Goal: Task Accomplishment & Management: Use online tool/utility

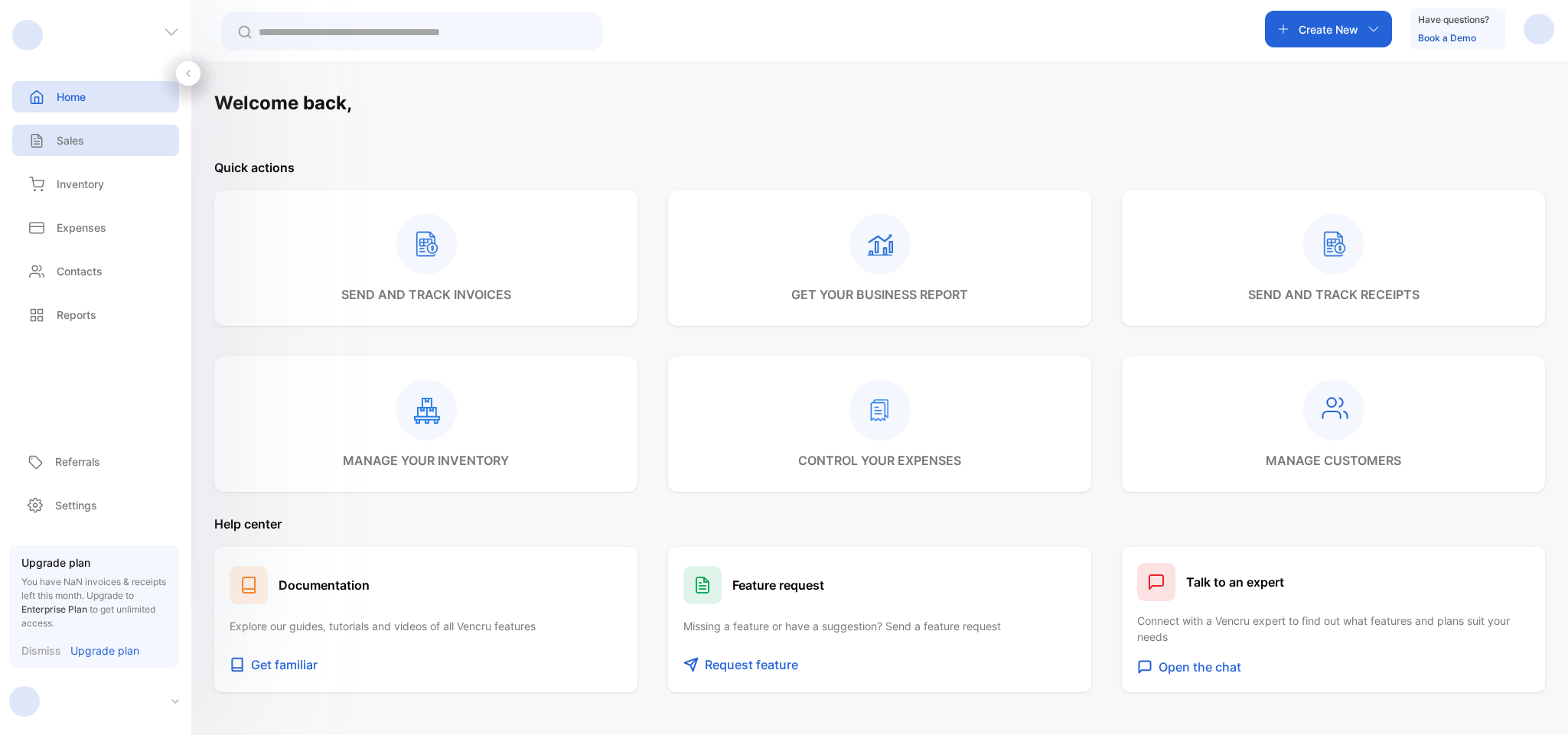
click at [96, 129] on div "Sales" at bounding box center [95, 140] width 166 height 32
click at [35, 126] on div "Sales" at bounding box center [95, 140] width 166 height 32
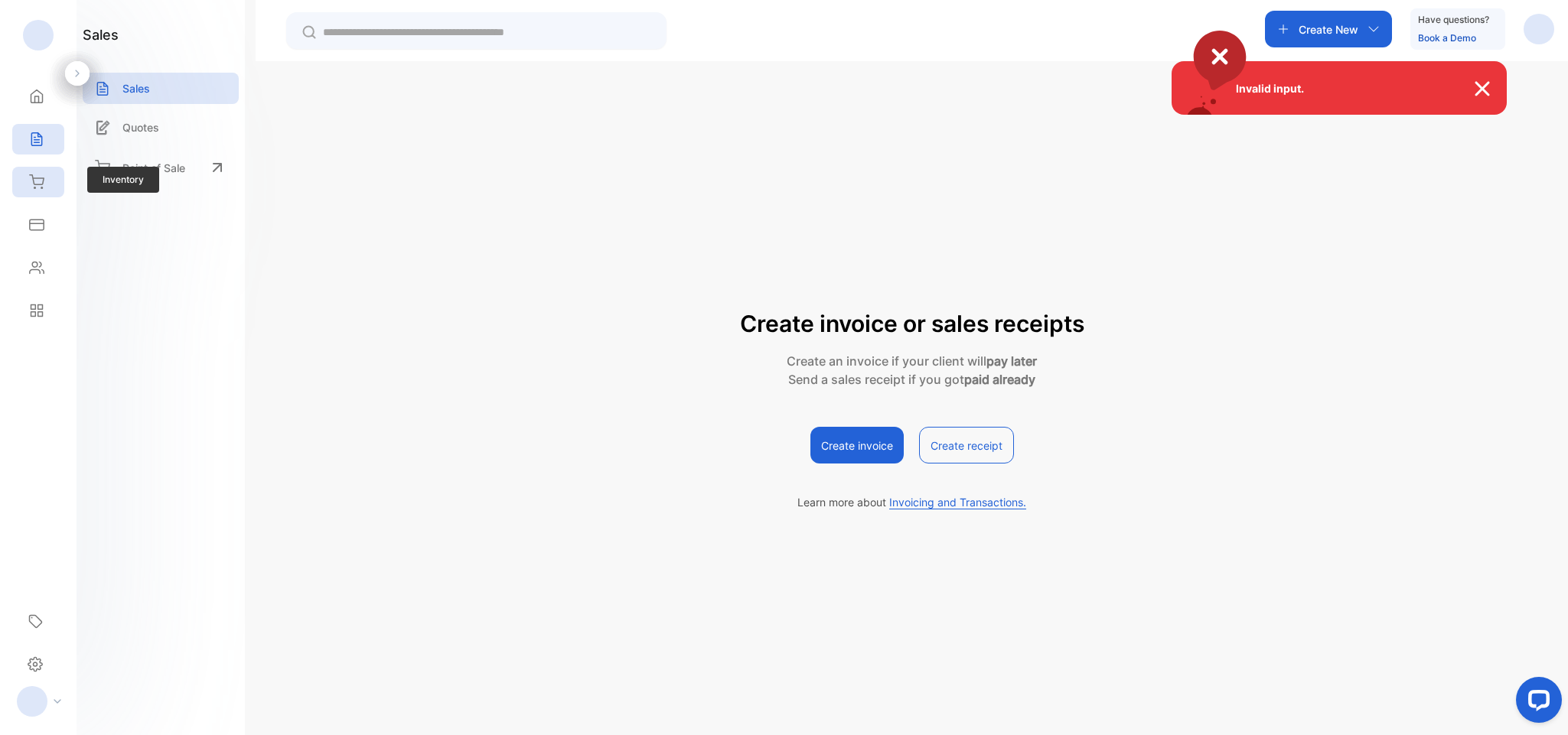
click at [30, 177] on div "Invalid input." at bounding box center [784, 367] width 1568 height 735
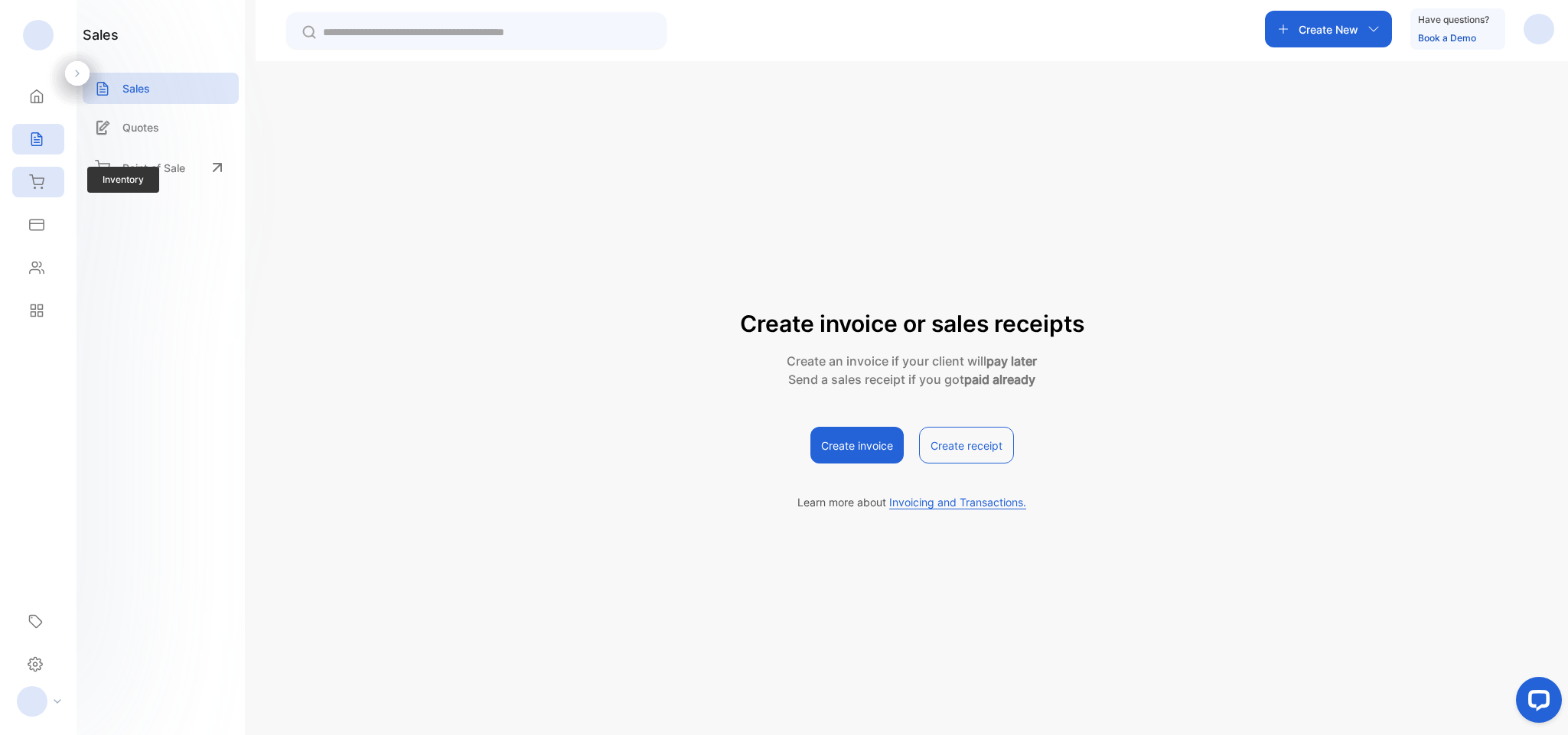
click at [30, 179] on icon at bounding box center [36, 182] width 15 height 15
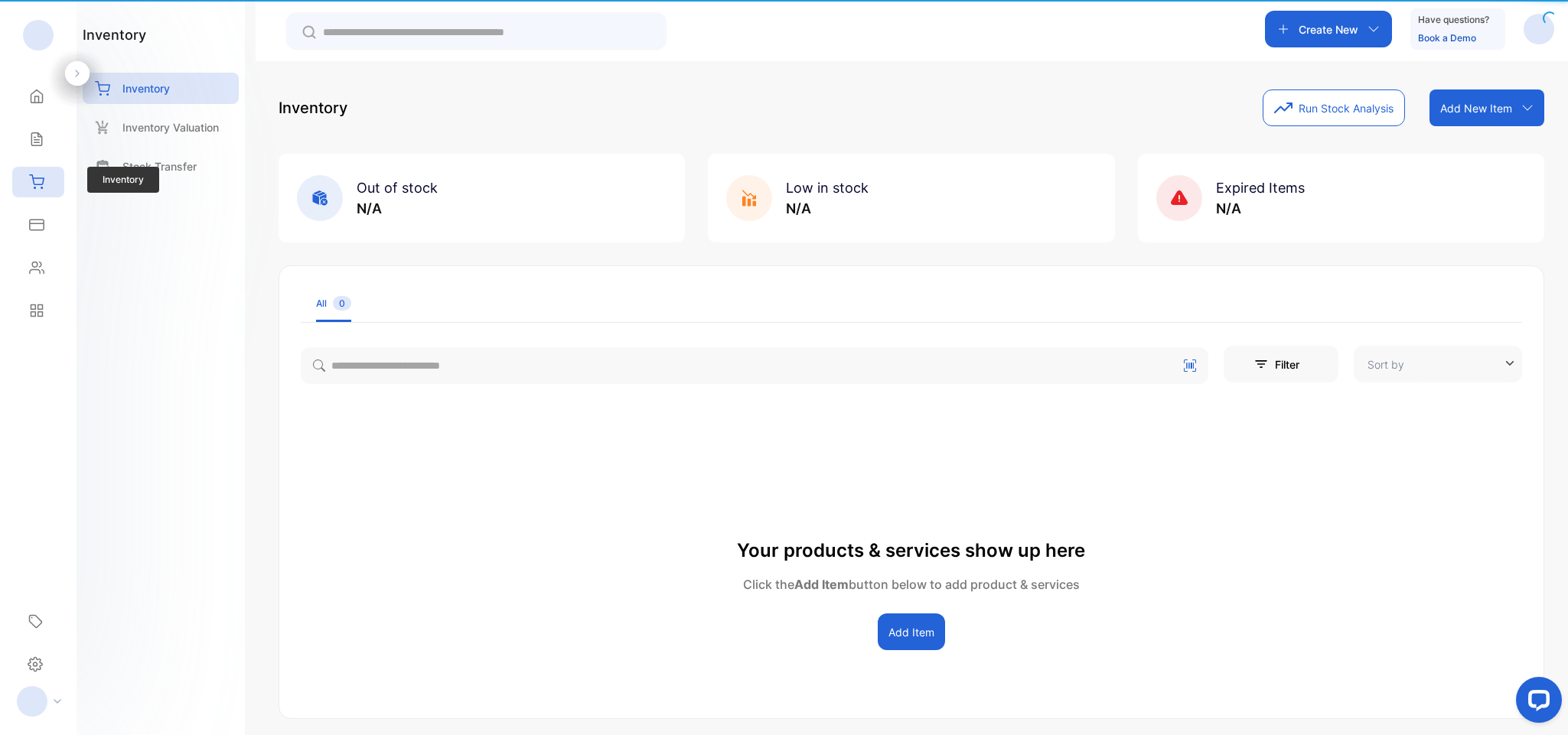
type input "**********"
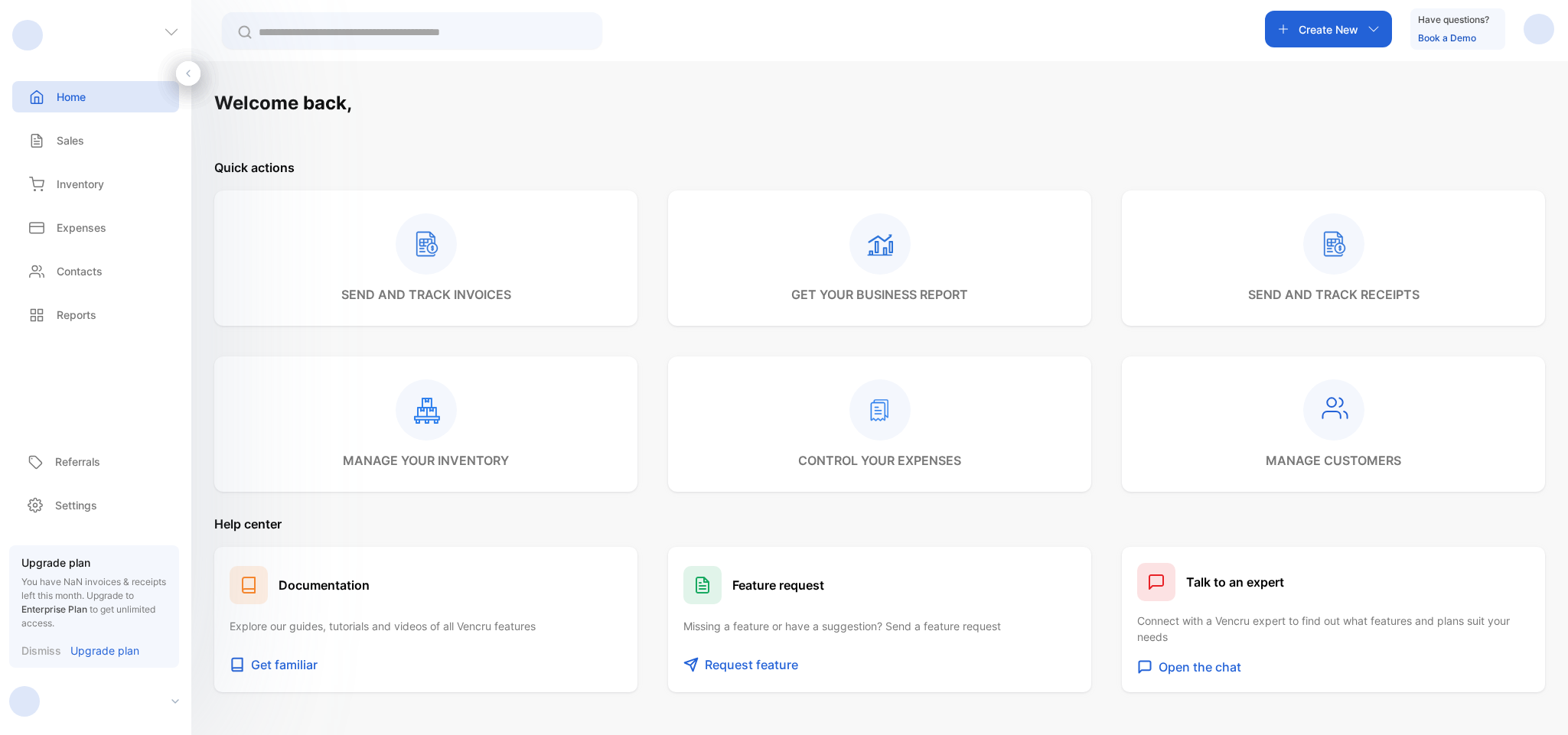
click at [1535, 37] on div "button" at bounding box center [1538, 29] width 31 height 31
click at [1490, 117] on div "Logout" at bounding box center [1482, 124] width 141 height 31
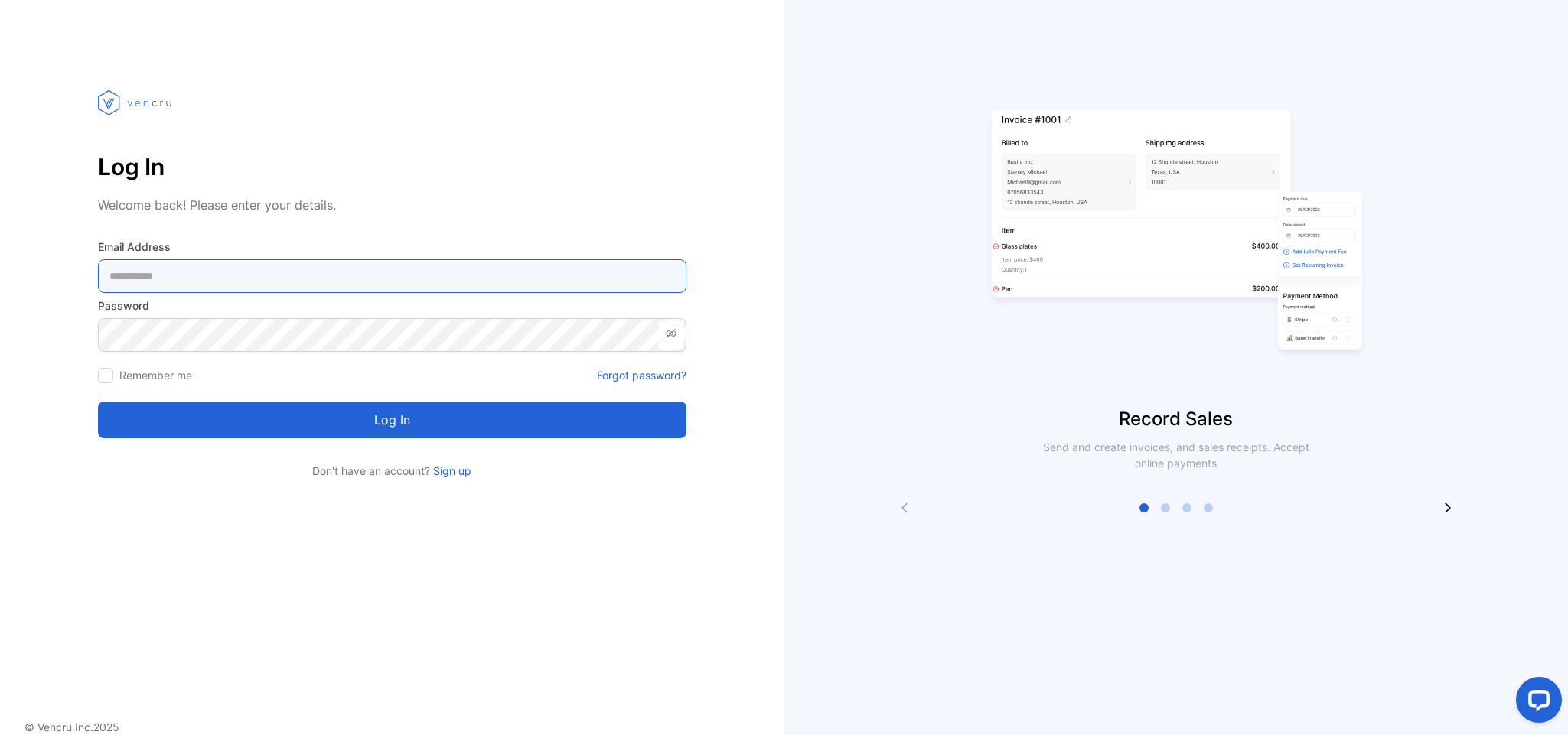
type Address-inputemail "**********"
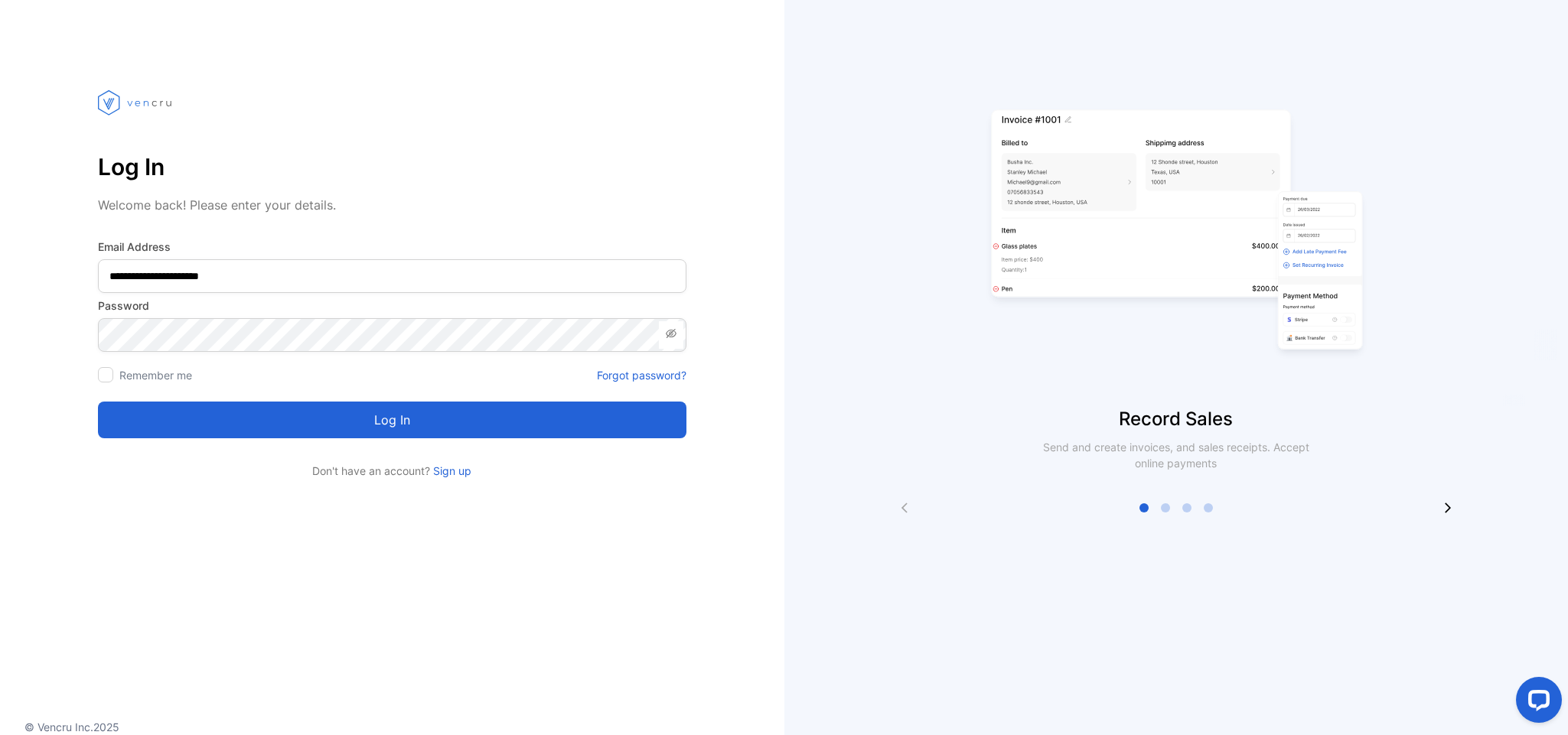
click at [230, 424] on button "Log in" at bounding box center [392, 419] width 589 height 36
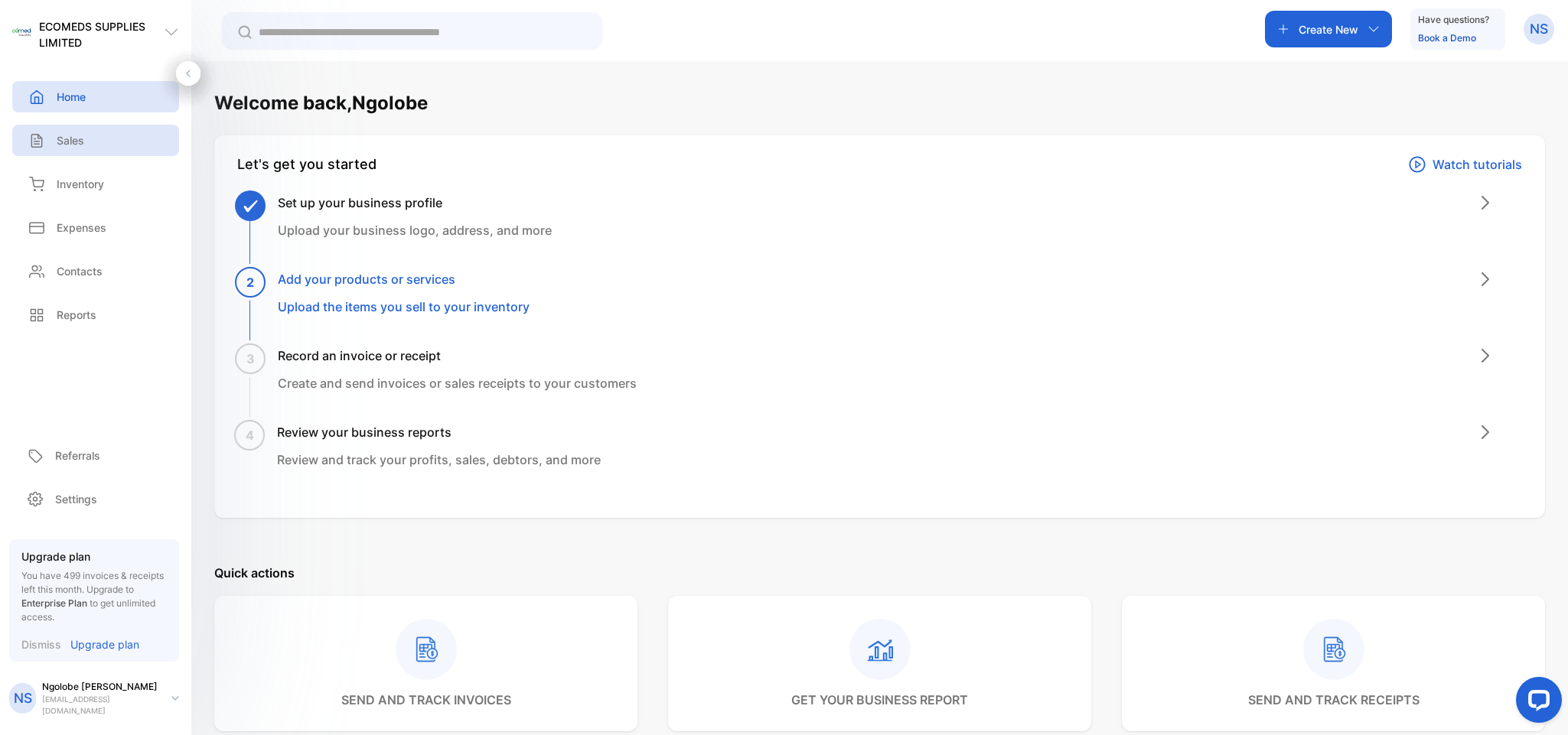
click at [107, 145] on div "Sales" at bounding box center [95, 140] width 166 height 32
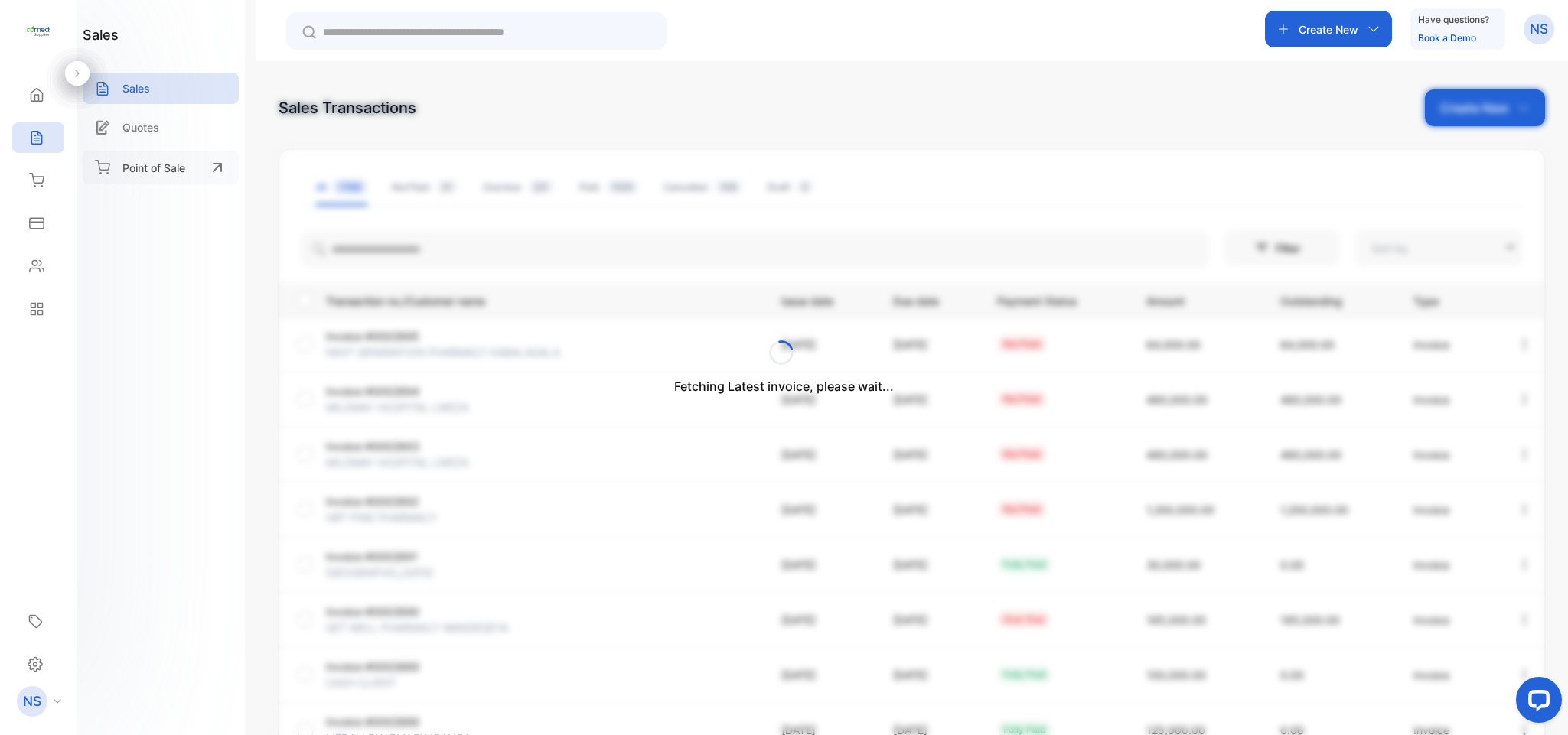
type input "**********"
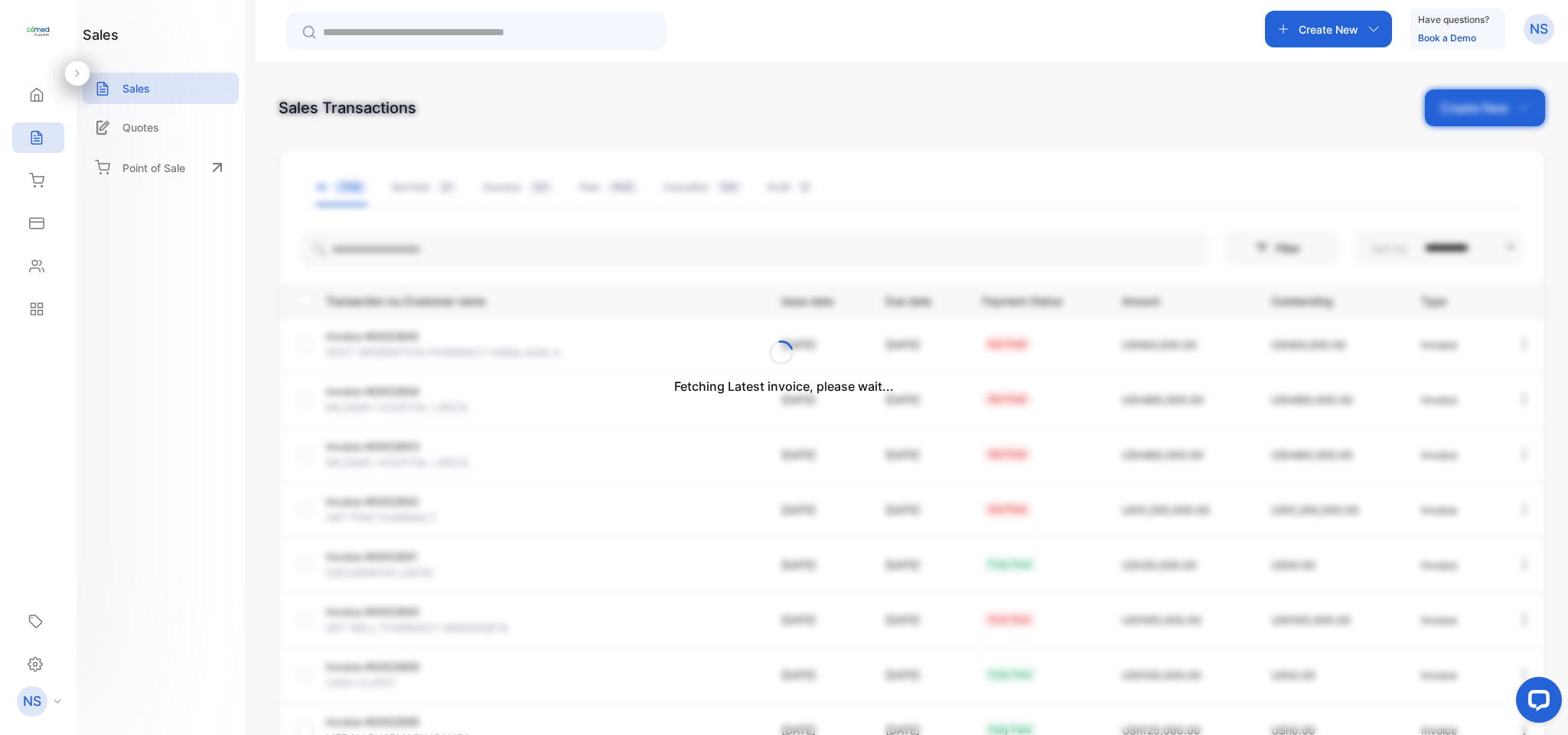
click at [398, 227] on div "Fetching Latest invoice, please wait..." at bounding box center [784, 367] width 1568 height 735
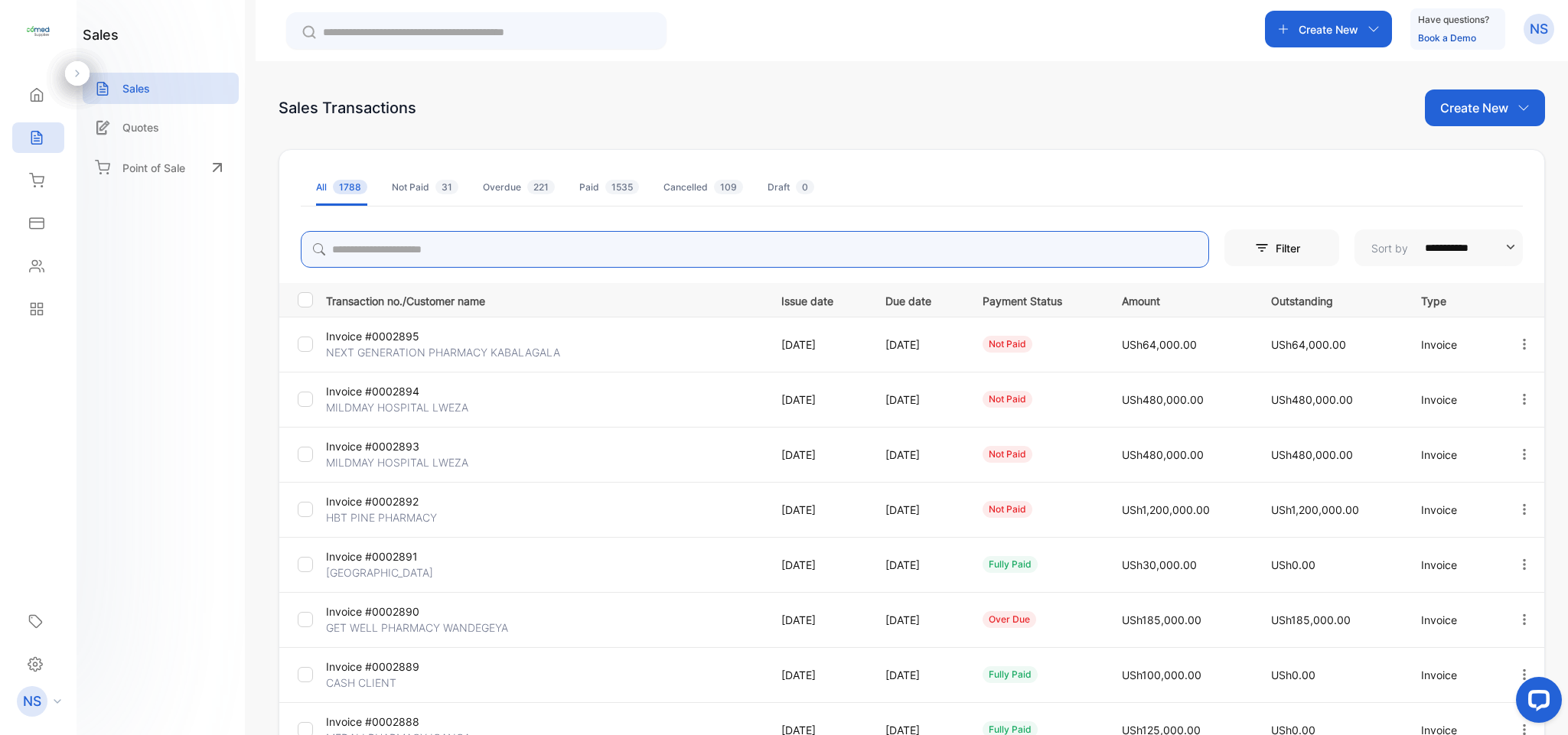
click at [391, 251] on input "search" at bounding box center [755, 248] width 908 height 36
type input "********"
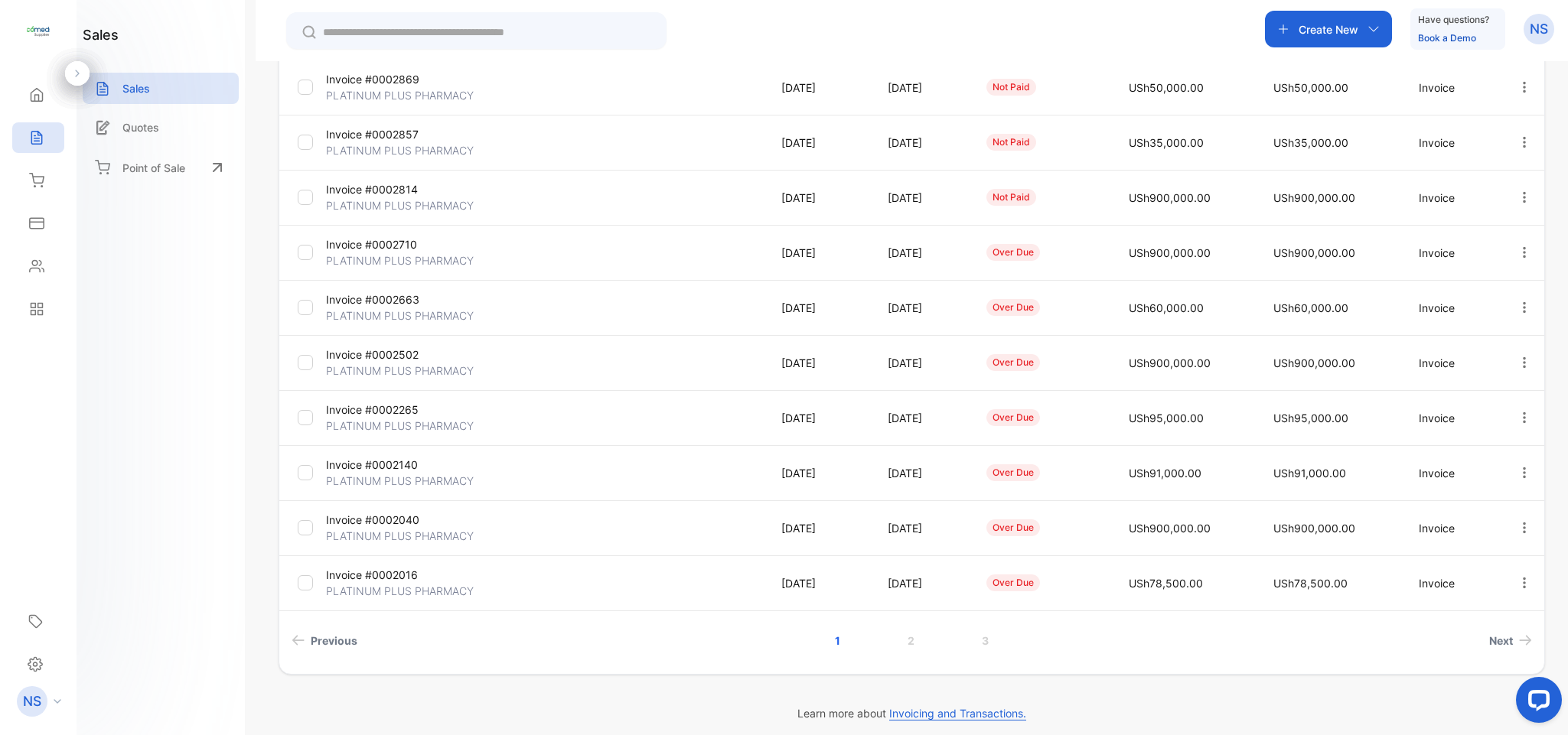
scroll to position [258, 0]
click at [912, 635] on link "2" at bounding box center [910, 640] width 44 height 28
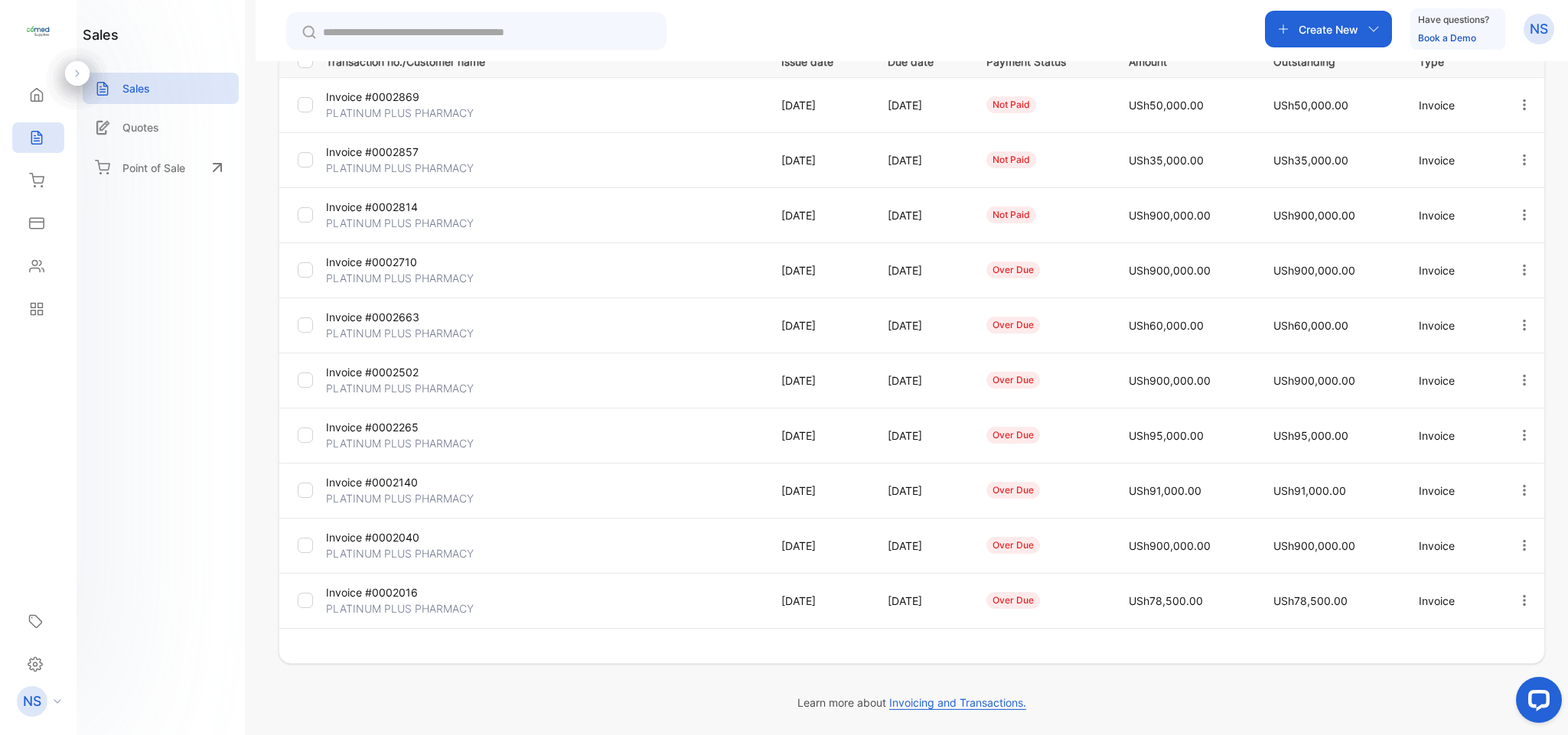
scroll to position [239, 0]
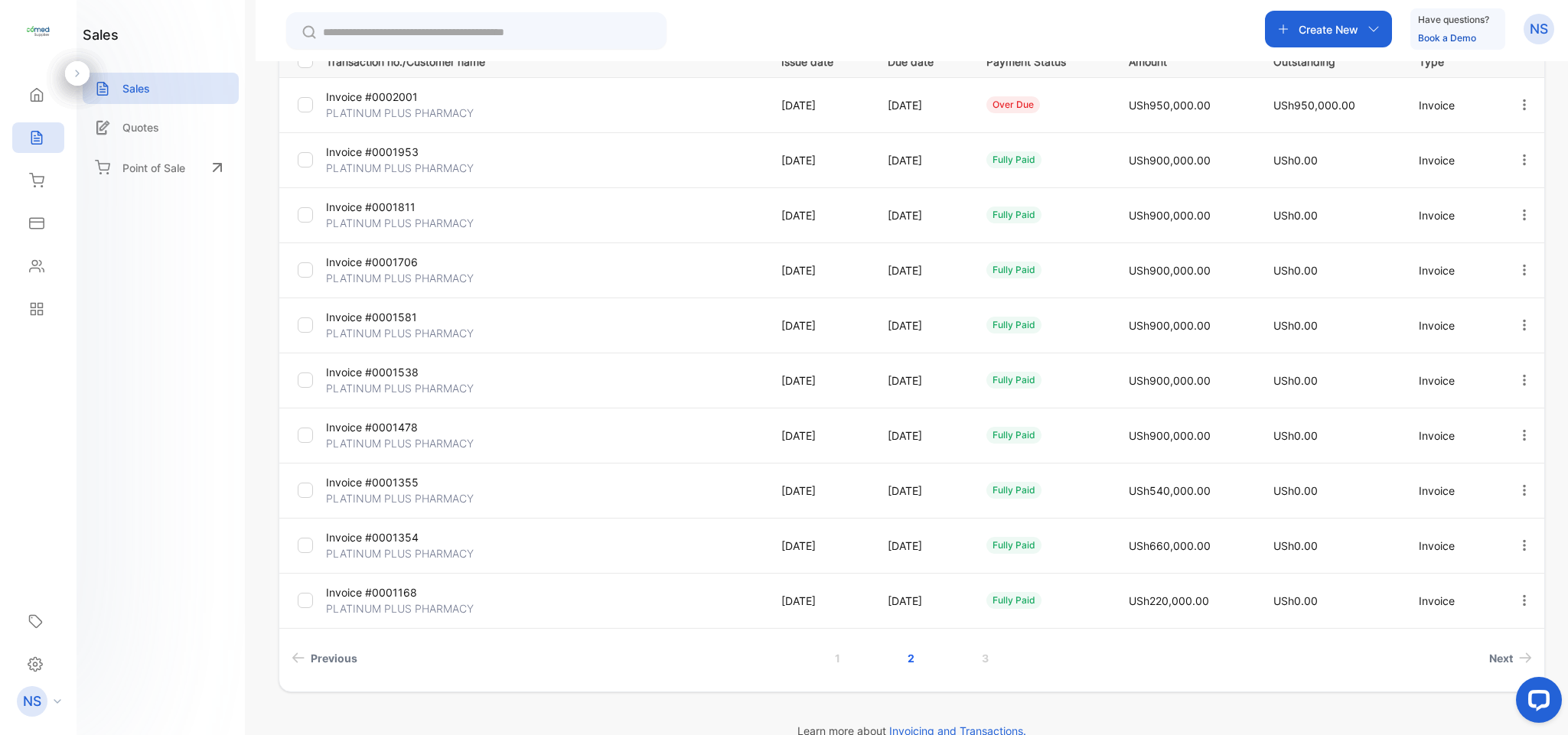
click at [1519, 163] on icon "button" at bounding box center [1524, 160] width 14 height 14
click at [1504, 197] on span "View / Edit Invoice" at bounding box center [1487, 204] width 108 height 19
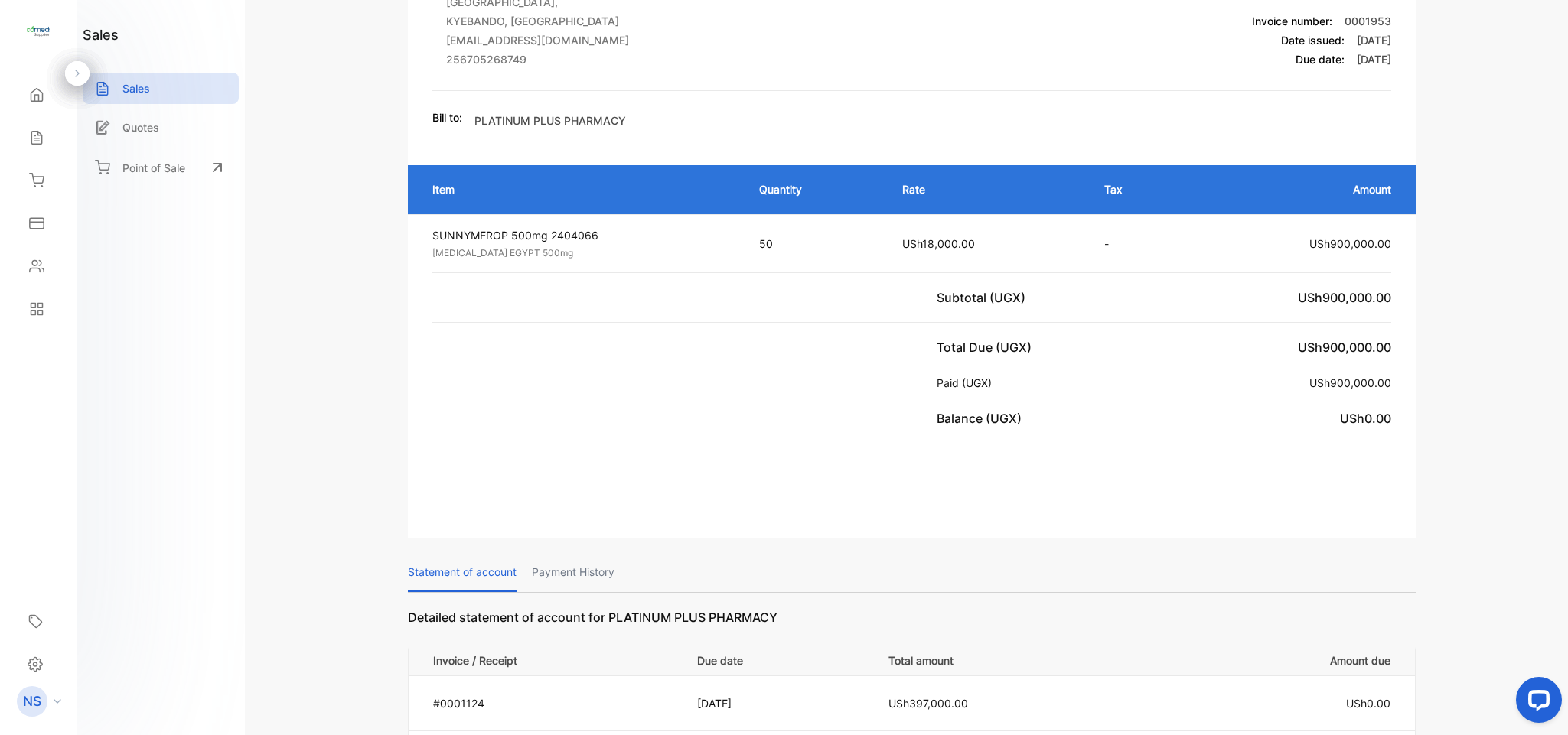
scroll to position [219, 0]
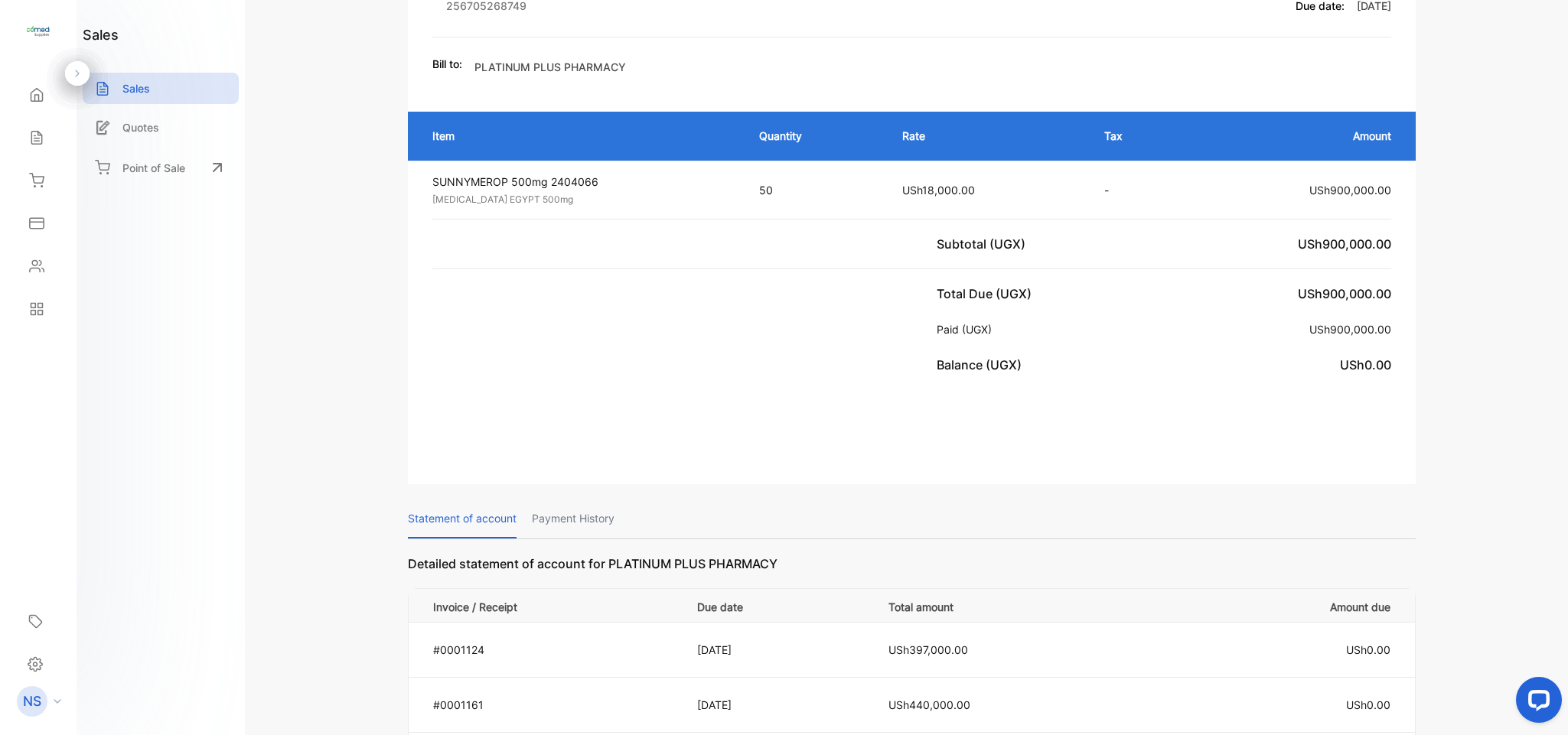
click at [614, 510] on p "Payment History" at bounding box center [573, 519] width 82 height 39
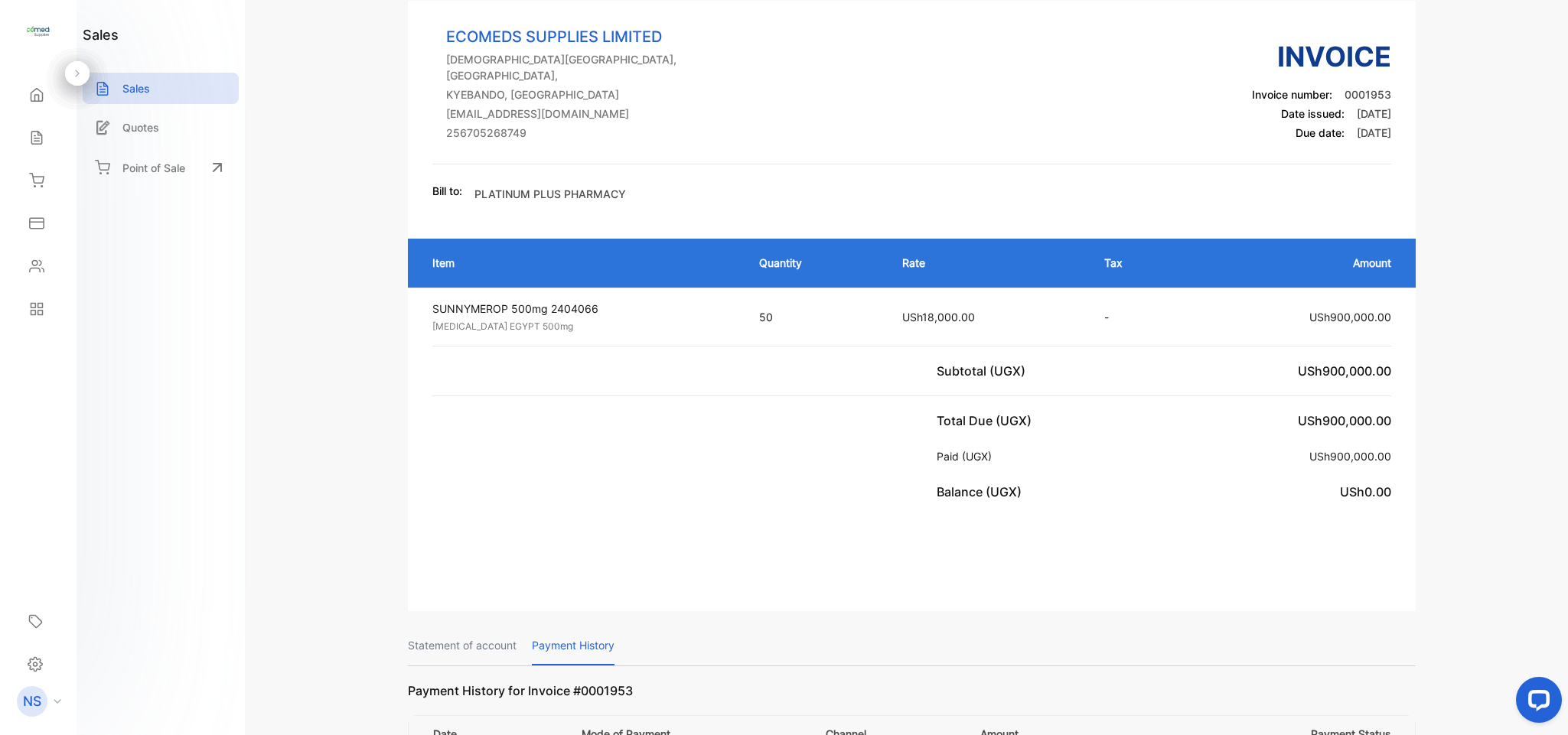
scroll to position [0, 0]
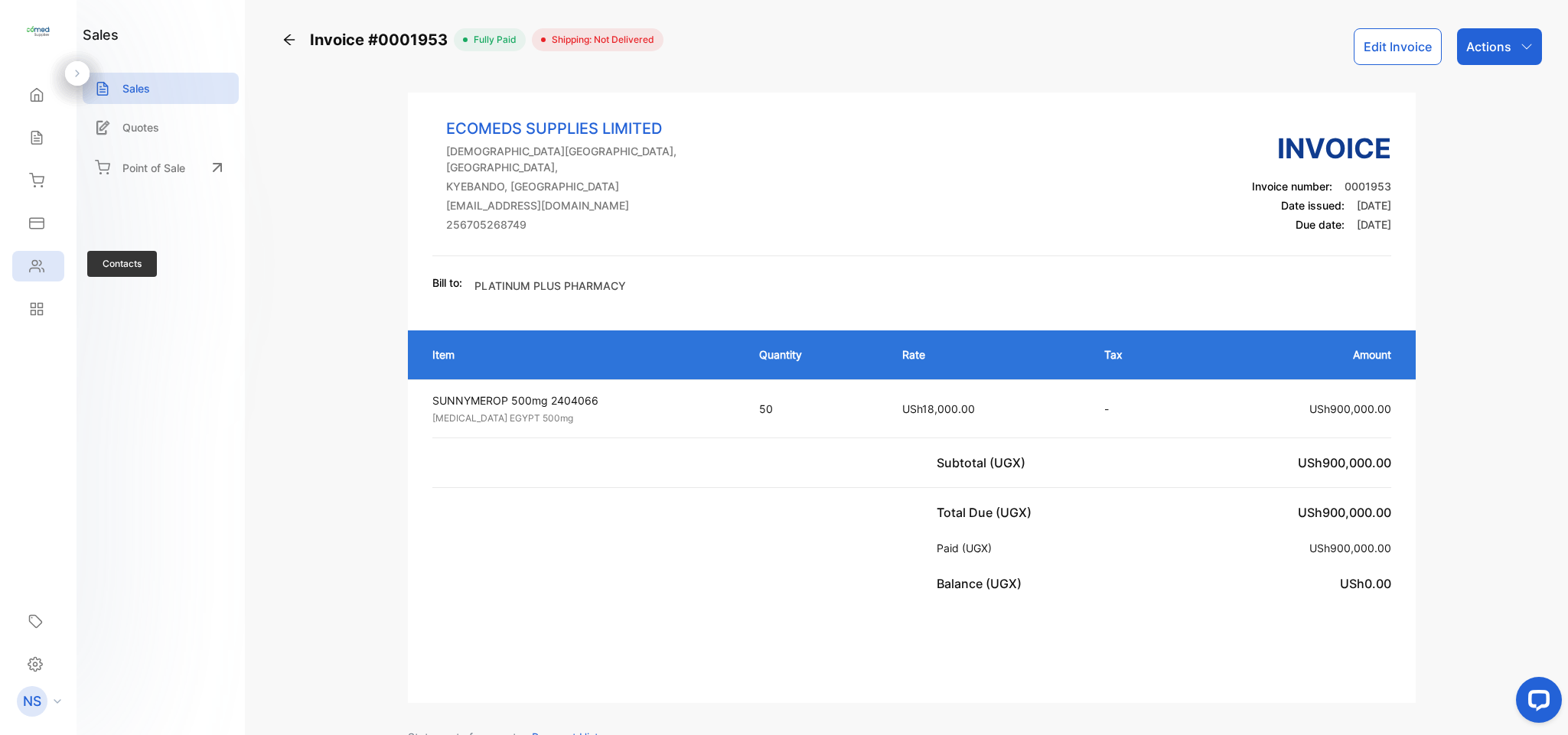
click at [44, 276] on div "Contacts" at bounding box center [38, 266] width 52 height 31
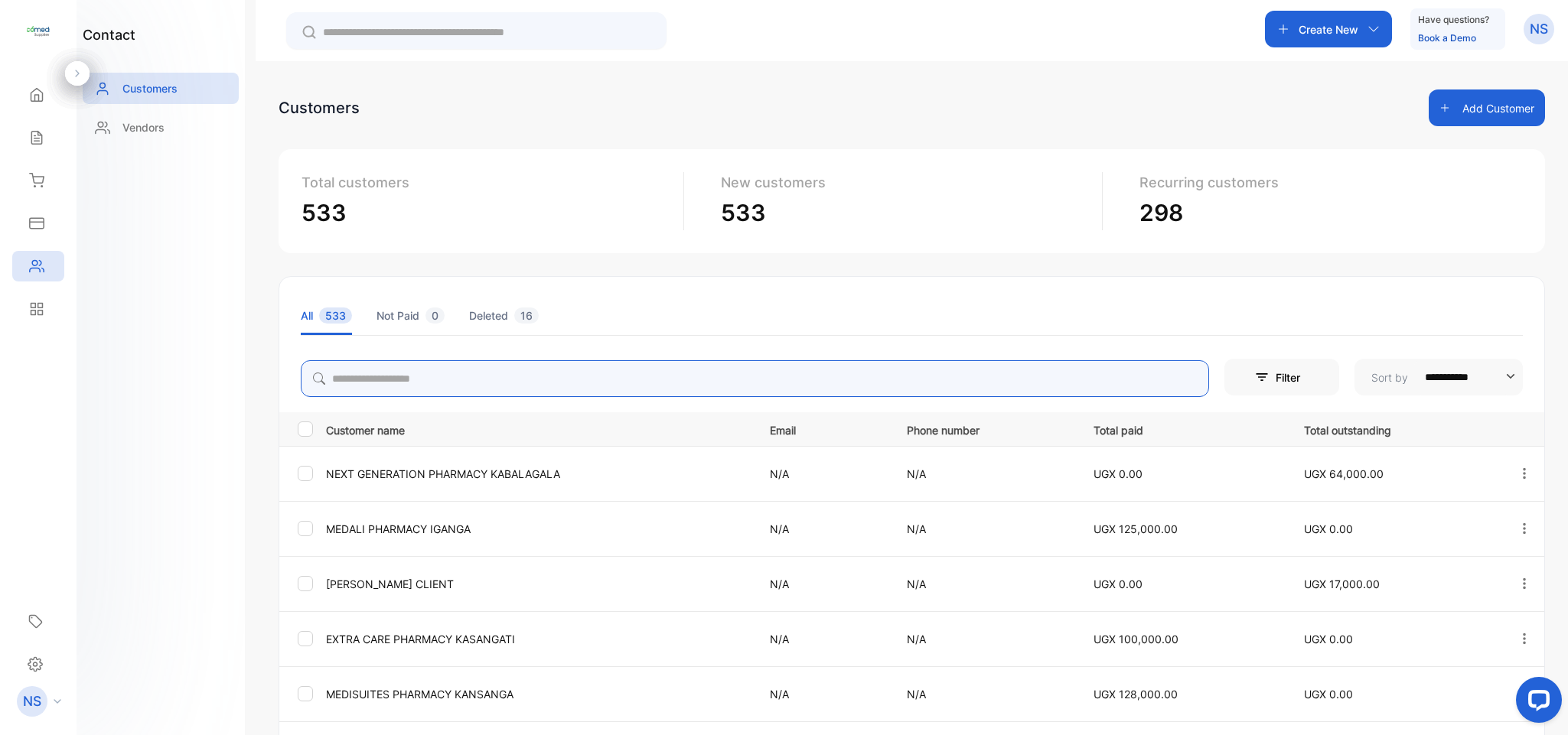
click at [446, 370] on input "search" at bounding box center [755, 378] width 908 height 36
click at [439, 377] on input "search" at bounding box center [755, 378] width 908 height 36
type input "**"
